Goal: Find specific page/section: Find specific page/section

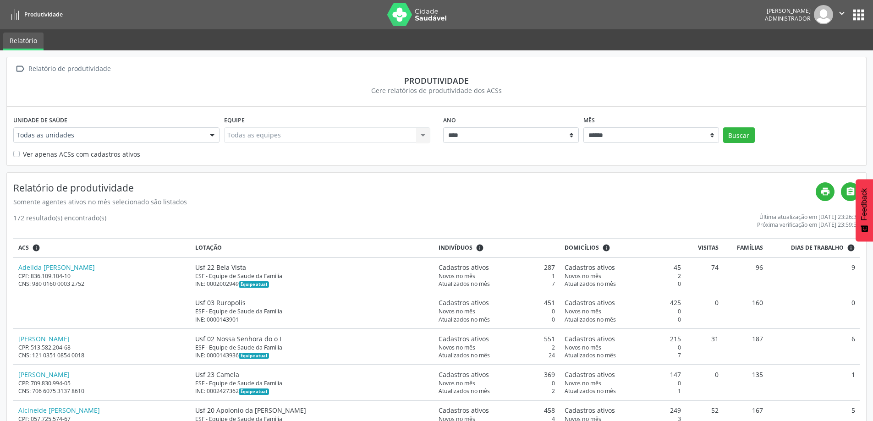
click at [215, 135] on div at bounding box center [212, 136] width 14 height 16
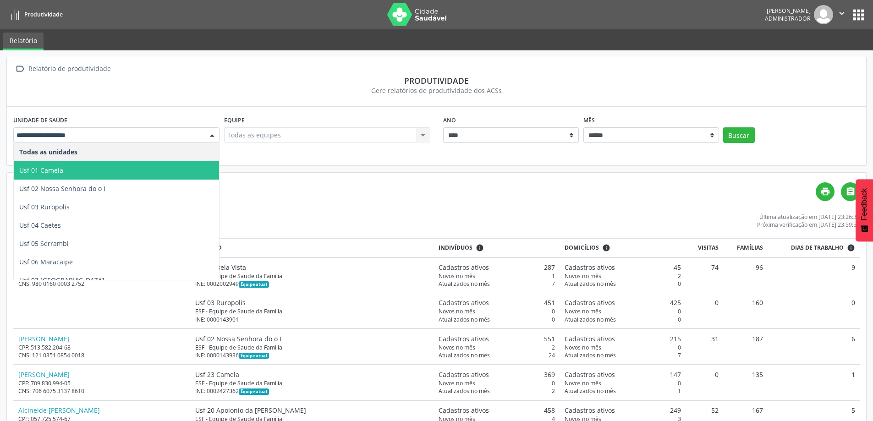
click at [104, 169] on span "Usf 01 Camela" at bounding box center [116, 170] width 205 height 18
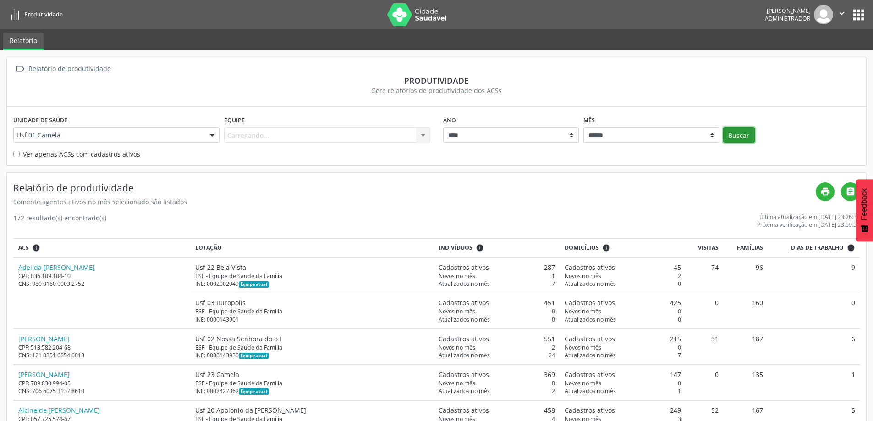
click at [735, 130] on button "Buscar" at bounding box center [739, 135] width 32 height 16
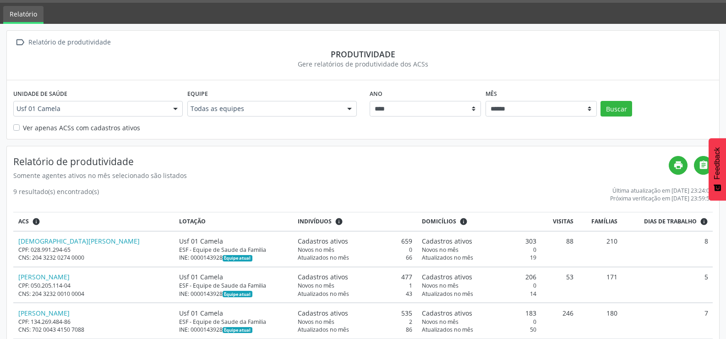
scroll to position [6, 0]
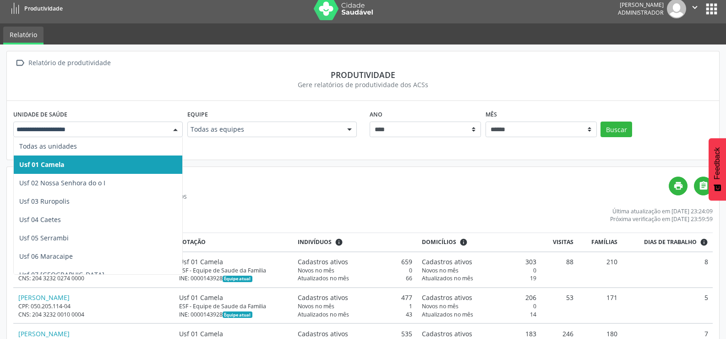
click at [175, 135] on div at bounding box center [176, 130] width 14 height 16
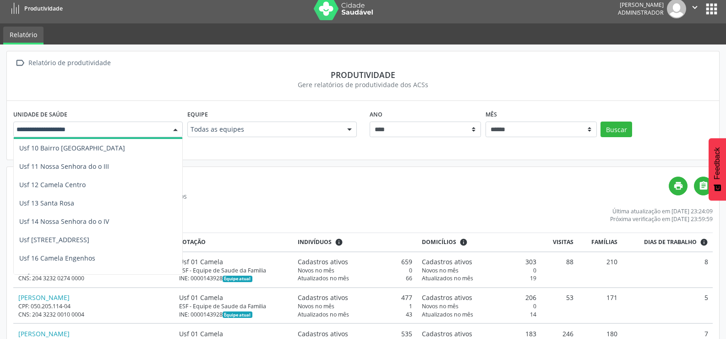
scroll to position [183, 0]
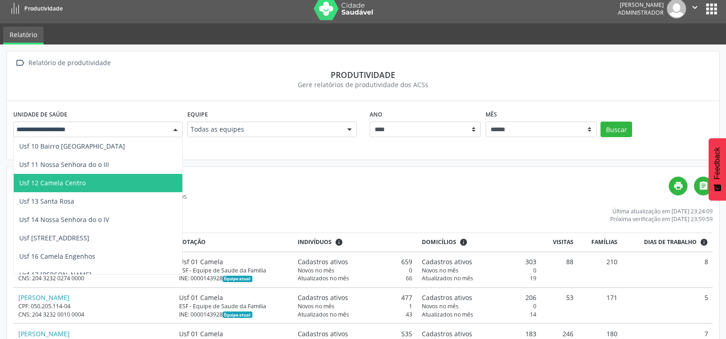
click at [52, 181] on span "Usf 12 Camela Centro" at bounding box center [52, 182] width 66 height 9
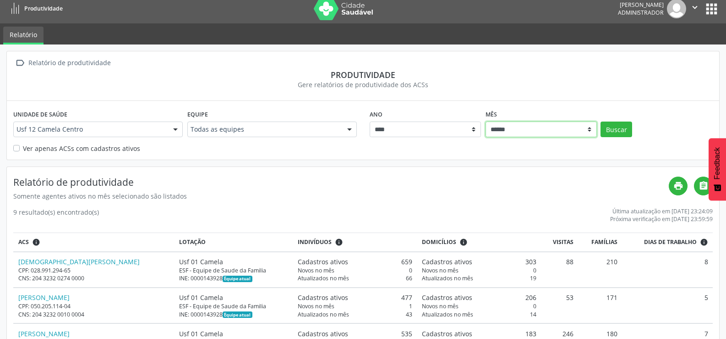
click at [589, 131] on select "****** ***** ***** **** ***** ***** ********* *******" at bounding box center [541, 129] width 111 height 16
click at [409, 148] on div "Ver apenas ACSs com cadastros ativos" at bounding box center [363, 148] width 700 height 10
click at [617, 128] on button "Buscar" at bounding box center [617, 129] width 32 height 16
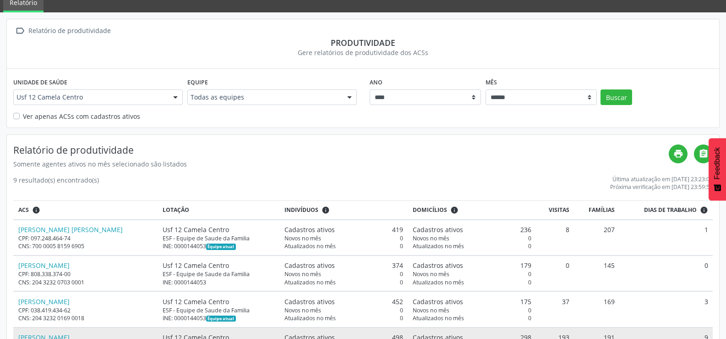
scroll to position [32, 0]
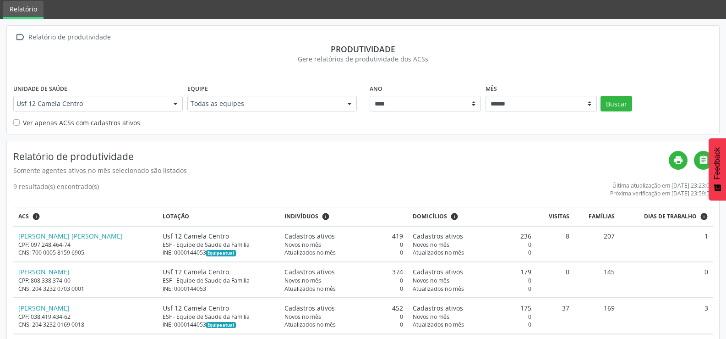
click at [175, 104] on div at bounding box center [176, 104] width 14 height 16
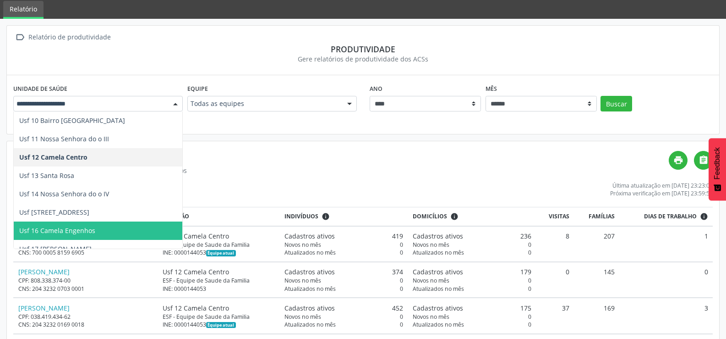
click at [70, 226] on span "Usf 16 Camela Engenhos" at bounding box center [57, 230] width 76 height 9
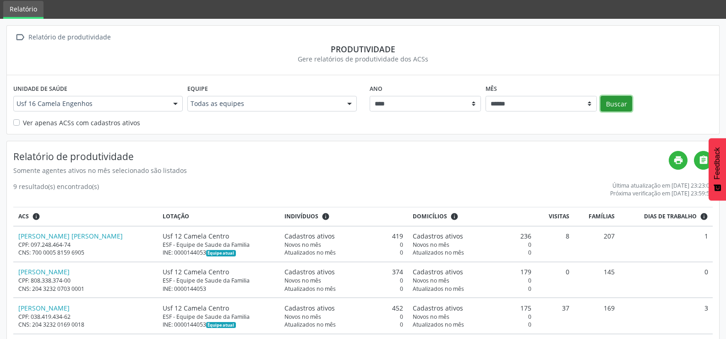
click at [608, 104] on button "Buscar" at bounding box center [617, 104] width 32 height 16
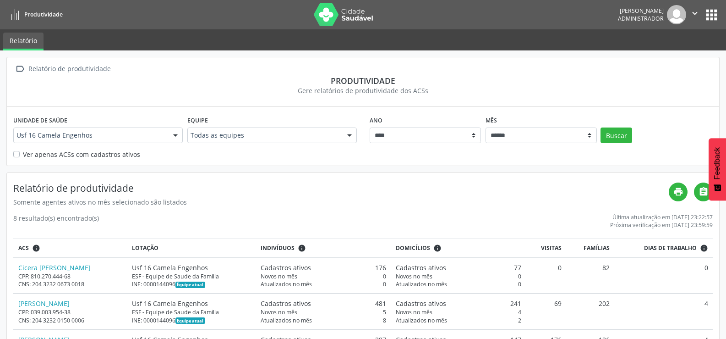
click at [176, 136] on div at bounding box center [176, 136] width 14 height 16
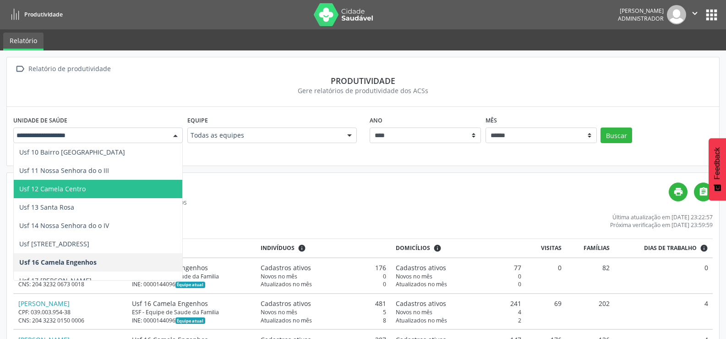
click at [56, 187] on span "Usf 12 Camela Centro" at bounding box center [52, 188] width 66 height 9
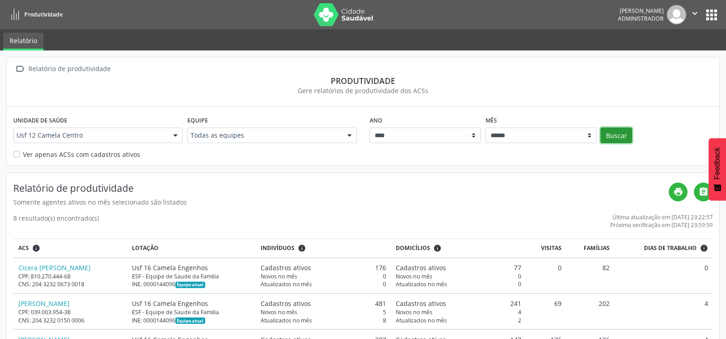
click at [627, 131] on button "Buscar" at bounding box center [617, 135] width 32 height 16
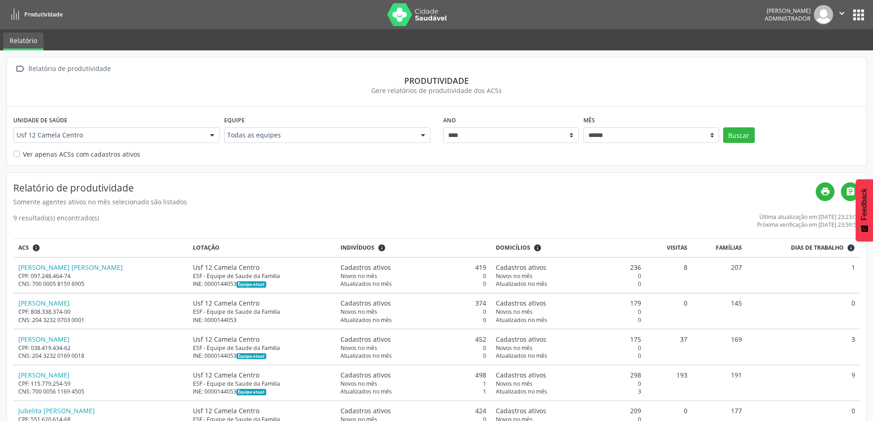
click at [204, 134] on div "Usf 12 Camela Centro Todas as unidades Usf 01 Camela Usf 02 Nossa Senhora do o …" at bounding box center [116, 135] width 206 height 16
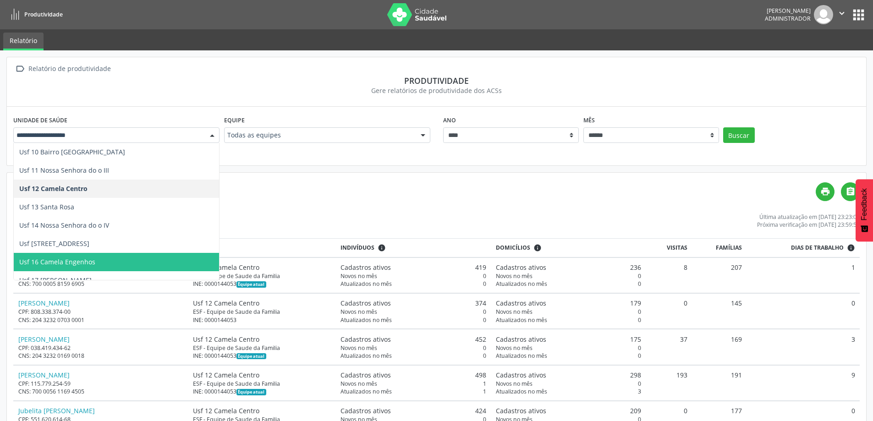
click at [57, 264] on span "Usf 16 Camela Engenhos" at bounding box center [57, 262] width 76 height 9
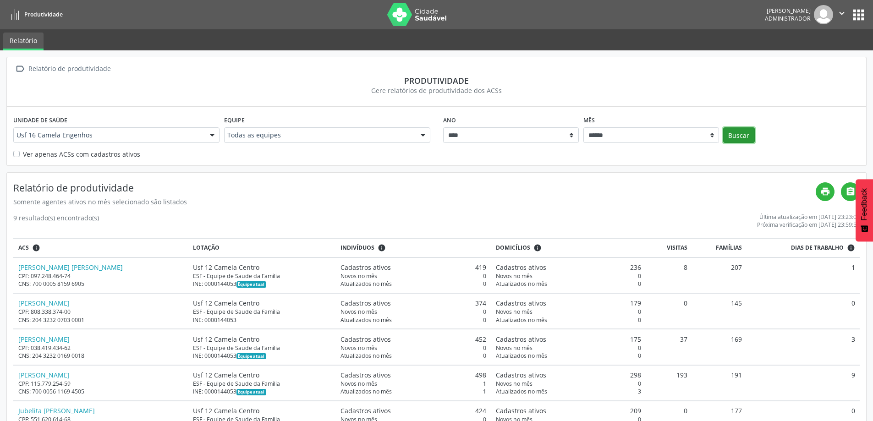
click at [733, 134] on button "Buscar" at bounding box center [739, 135] width 32 height 16
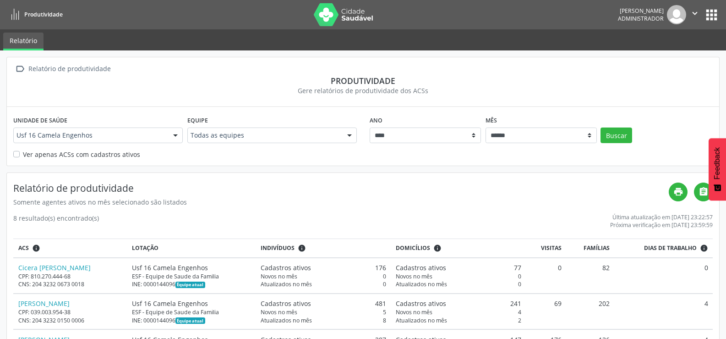
click at [173, 136] on div at bounding box center [176, 136] width 14 height 16
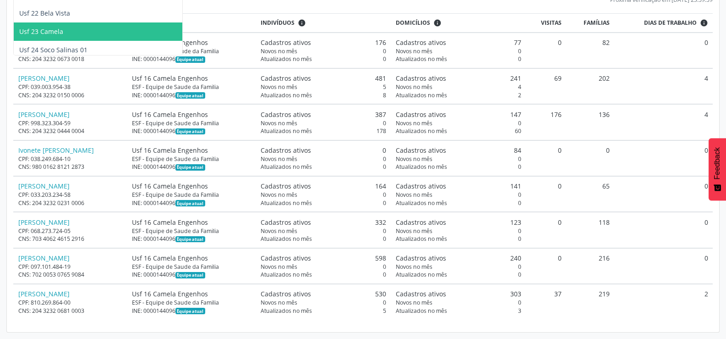
scroll to position [340, 0]
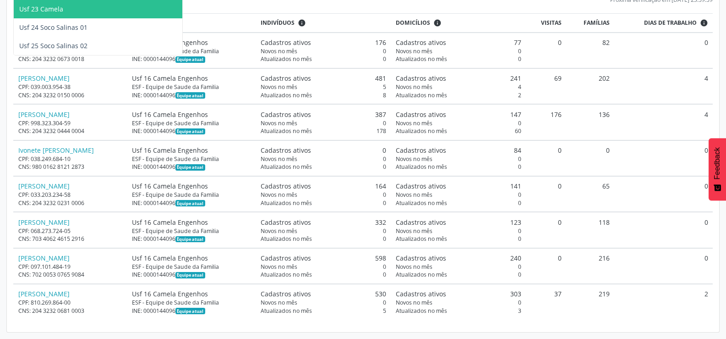
click at [67, 14] on span "Usf 23 Camela" at bounding box center [98, 9] width 169 height 18
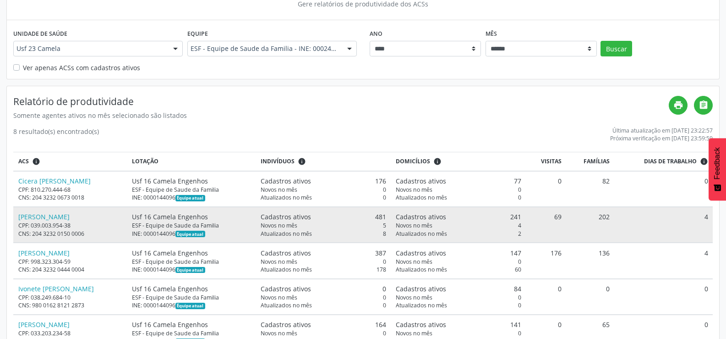
scroll to position [42, 0]
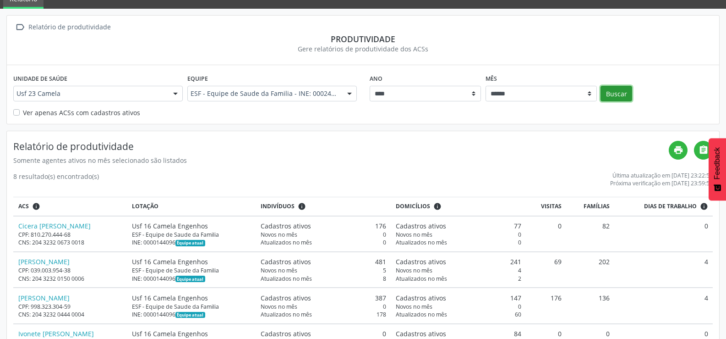
click at [628, 95] on button "Buscar" at bounding box center [617, 94] width 32 height 16
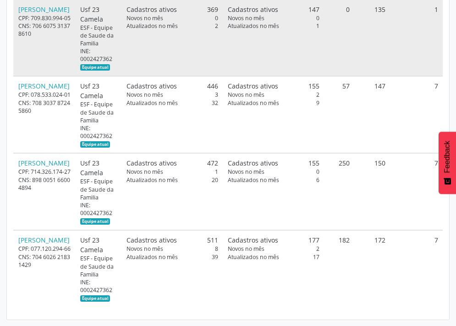
scroll to position [267, 0]
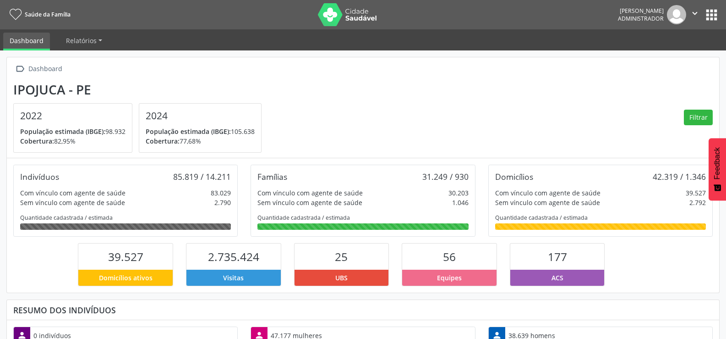
scroll to position [152, 238]
click at [715, 17] on button "apps" at bounding box center [712, 15] width 16 height 16
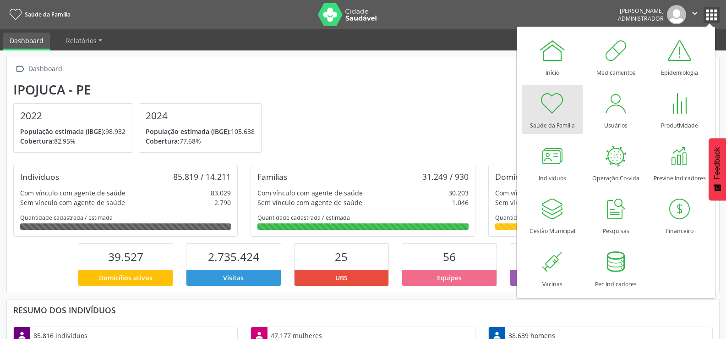
click at [697, 13] on icon "" at bounding box center [695, 13] width 10 height 10
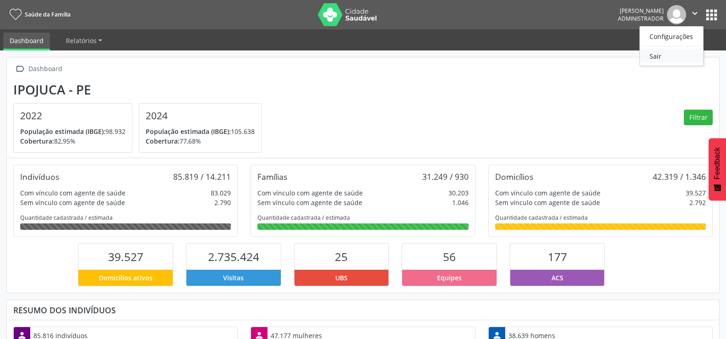
click at [656, 57] on link "Sair" at bounding box center [671, 55] width 63 height 13
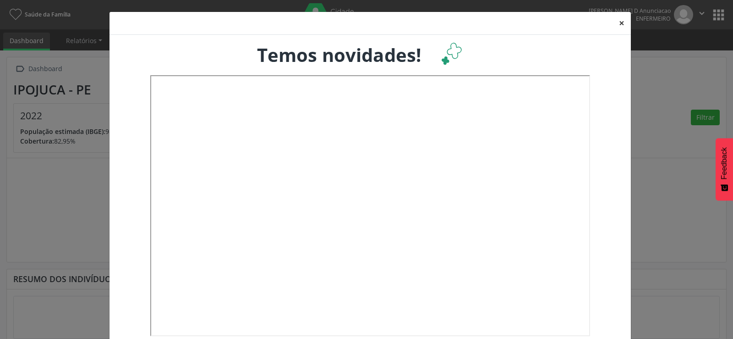
click at [615, 22] on button "×" at bounding box center [622, 23] width 18 height 22
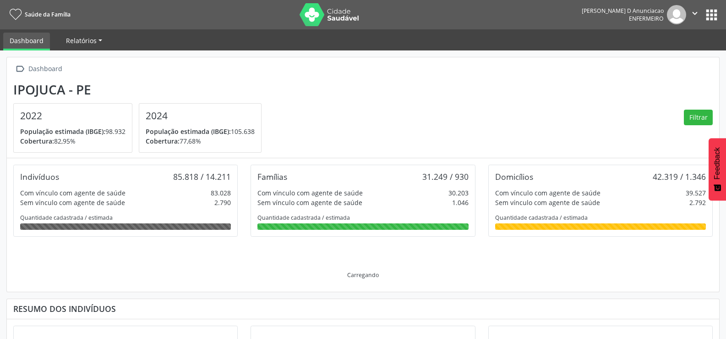
click at [97, 41] on link "Relatórios" at bounding box center [84, 41] width 49 height 16
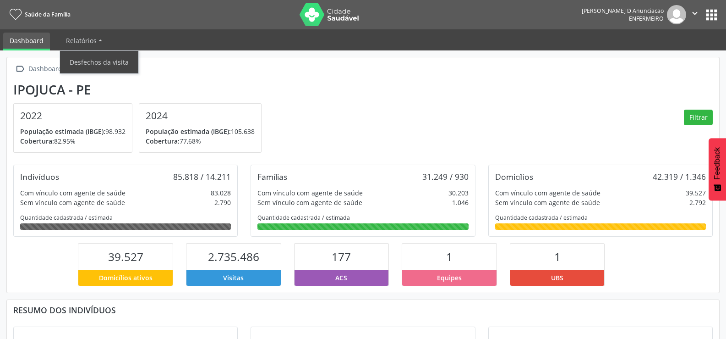
click at [720, 8] on nav "Saúde da Família Amanda Pereira D Anunciacao Enfermeiro  Configurações Sair ap…" at bounding box center [363, 14] width 726 height 29
click at [715, 12] on button "apps" at bounding box center [712, 15] width 16 height 16
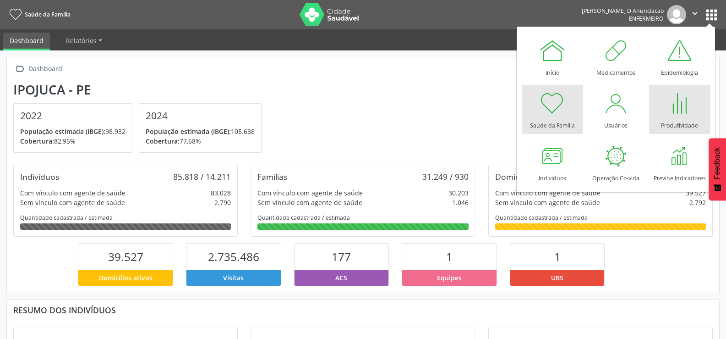
click at [684, 115] on div at bounding box center [679, 102] width 27 height 27
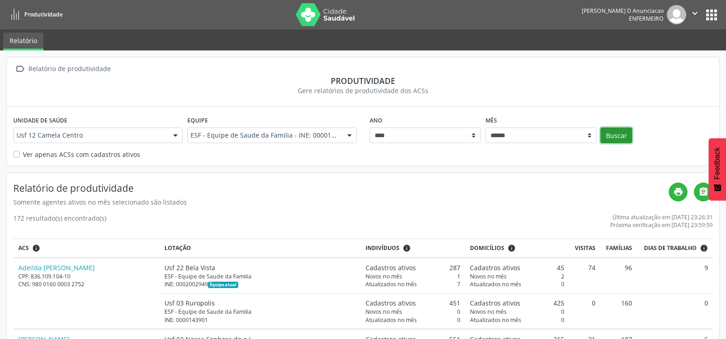
click at [615, 136] on button "Buscar" at bounding box center [617, 135] width 32 height 16
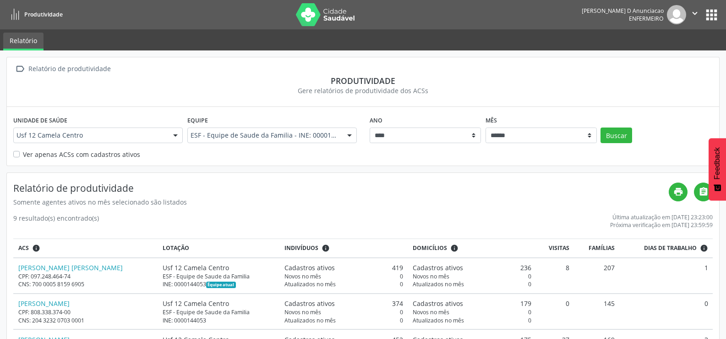
click at [709, 16] on button "apps" at bounding box center [712, 15] width 16 height 16
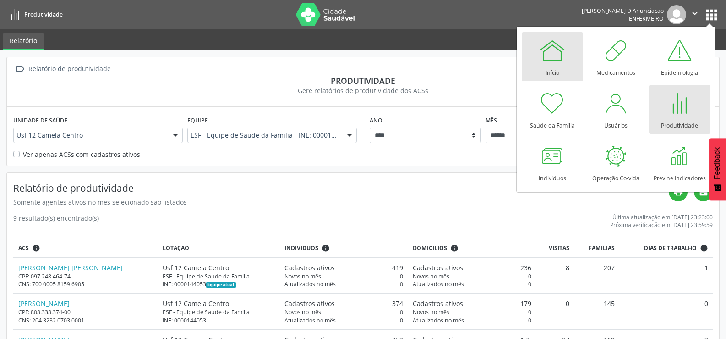
click at [554, 58] on div at bounding box center [552, 50] width 27 height 27
